Goal: Navigation & Orientation: Find specific page/section

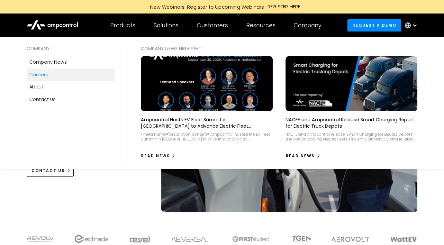
click at [49, 74] on link "Careers" at bounding box center [71, 75] width 88 height 12
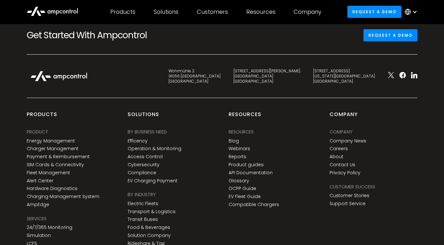
scroll to position [946, 0]
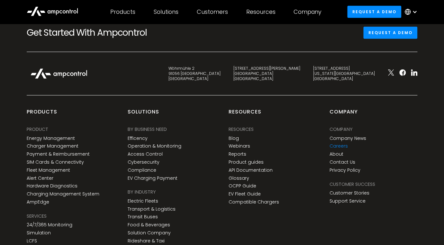
click at [338, 147] on link "Careers" at bounding box center [338, 145] width 18 height 5
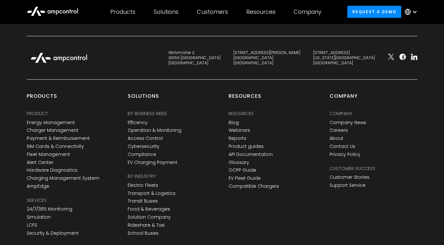
scroll to position [962, 0]
click at [337, 136] on link "About" at bounding box center [336, 138] width 14 height 5
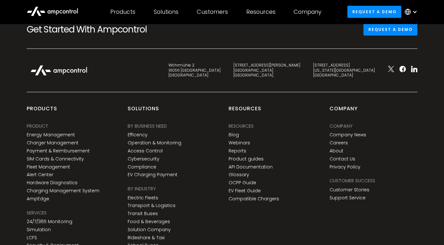
scroll to position [2337, 0]
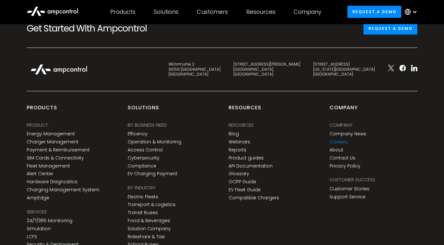
click at [340, 141] on link "Careers" at bounding box center [338, 141] width 18 height 5
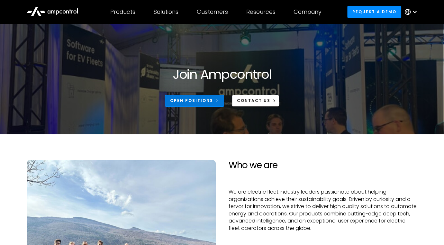
click at [205, 99] on div "Open Positions" at bounding box center [191, 101] width 43 height 6
